Goal: Check status

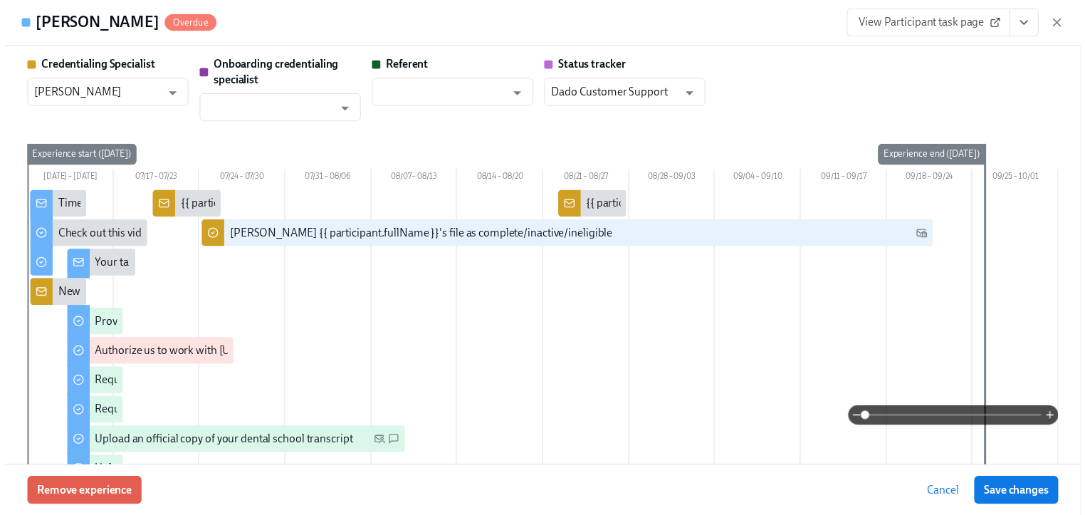
scroll to position [228, 0]
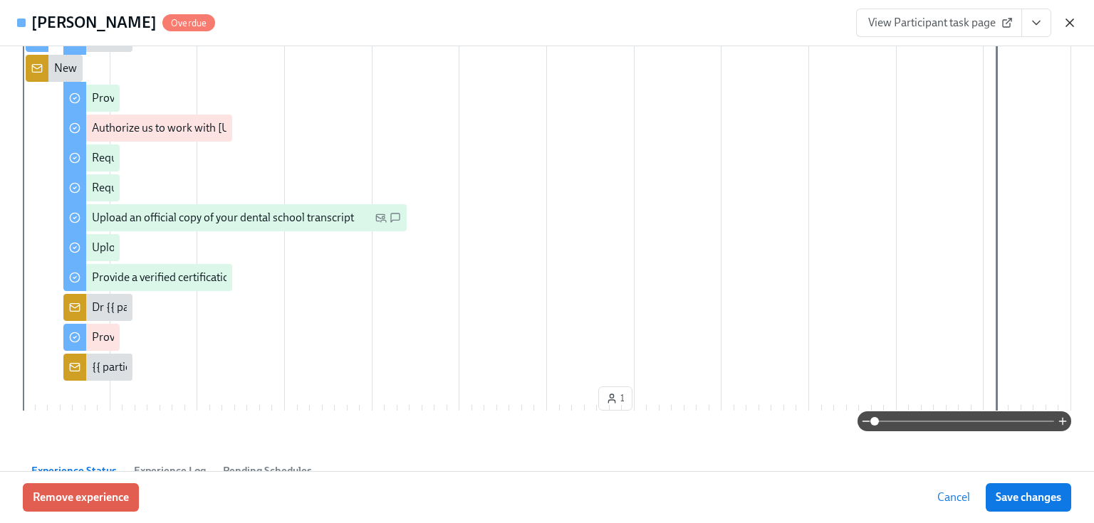
click at [1075, 18] on icon "button" at bounding box center [1069, 23] width 14 height 14
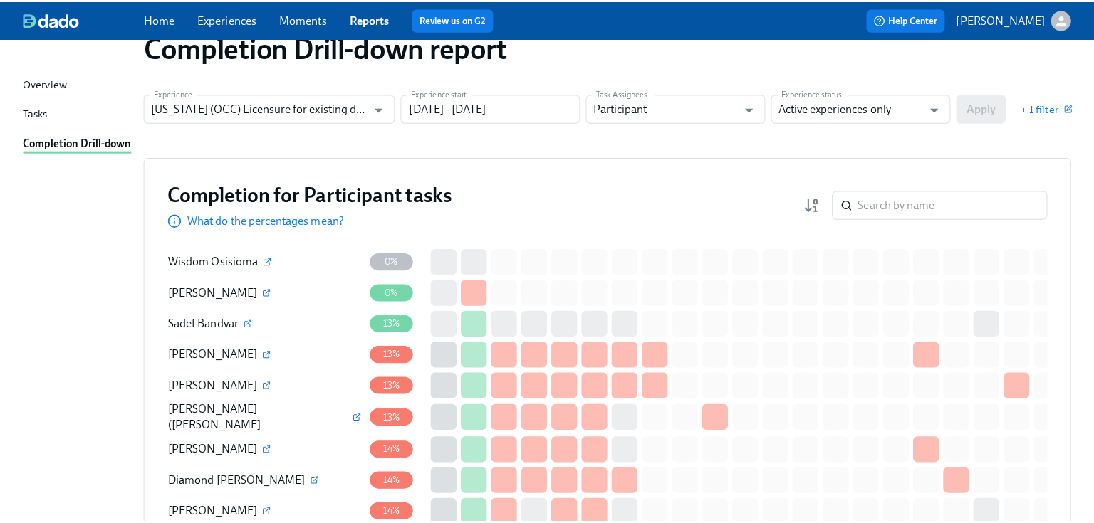
scroll to position [0, 0]
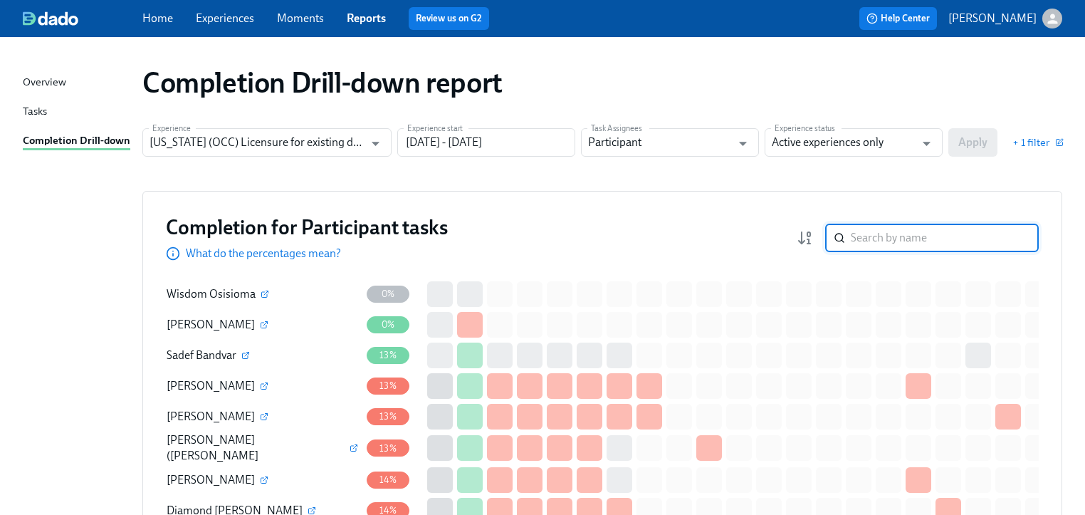
click at [883, 243] on input "search" at bounding box center [945, 238] width 188 height 28
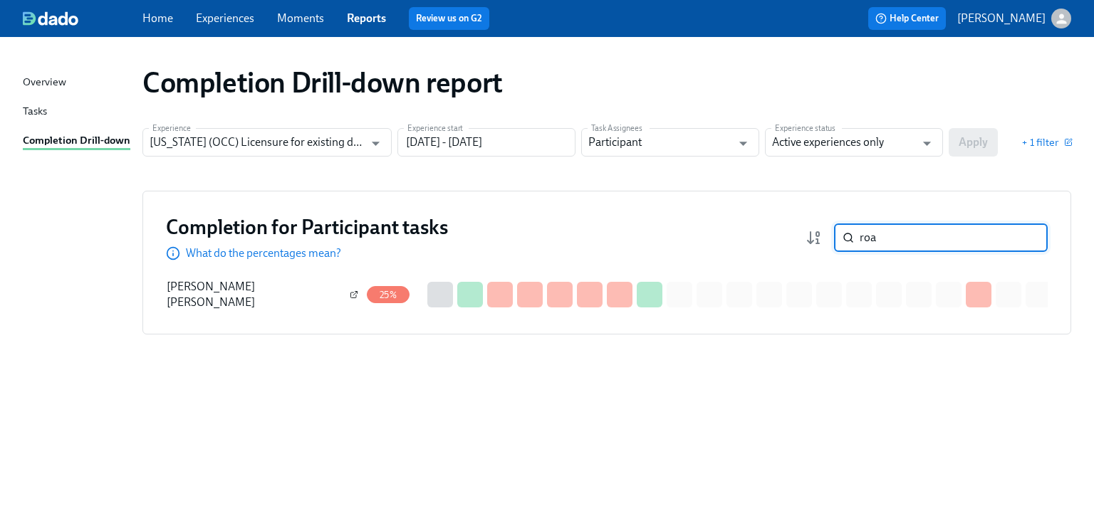
type input "roa"
click at [350, 293] on icon "button" at bounding box center [354, 295] width 9 height 9
